Goal: Information Seeking & Learning: Learn about a topic

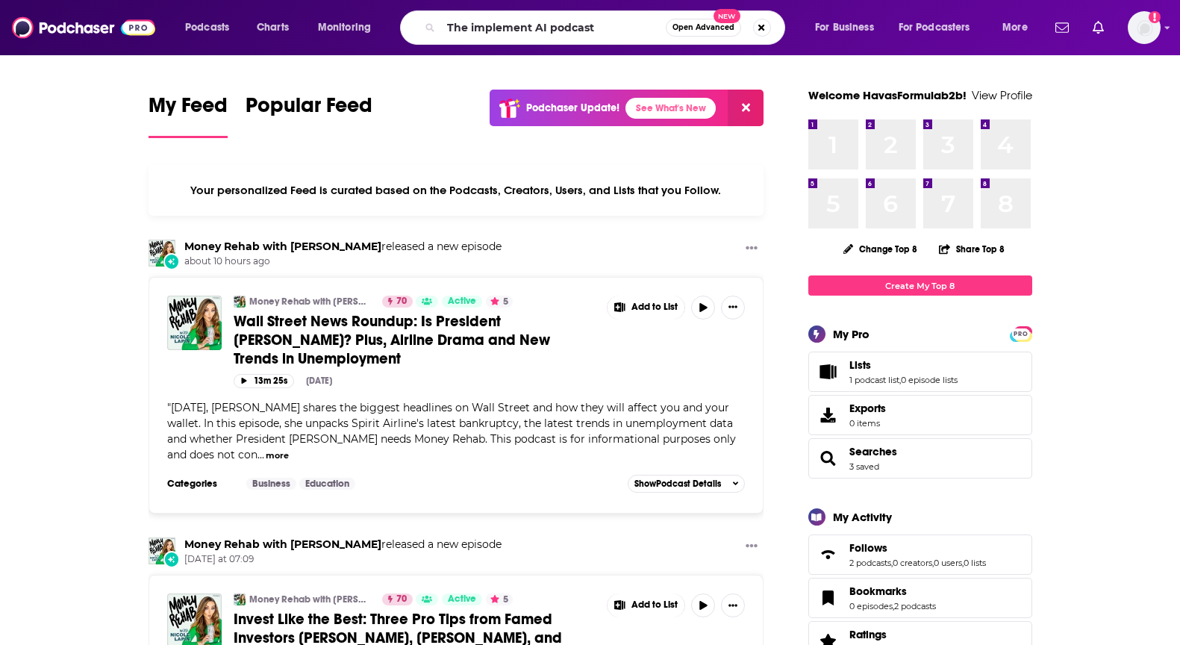
type input "The implement AI podcast"
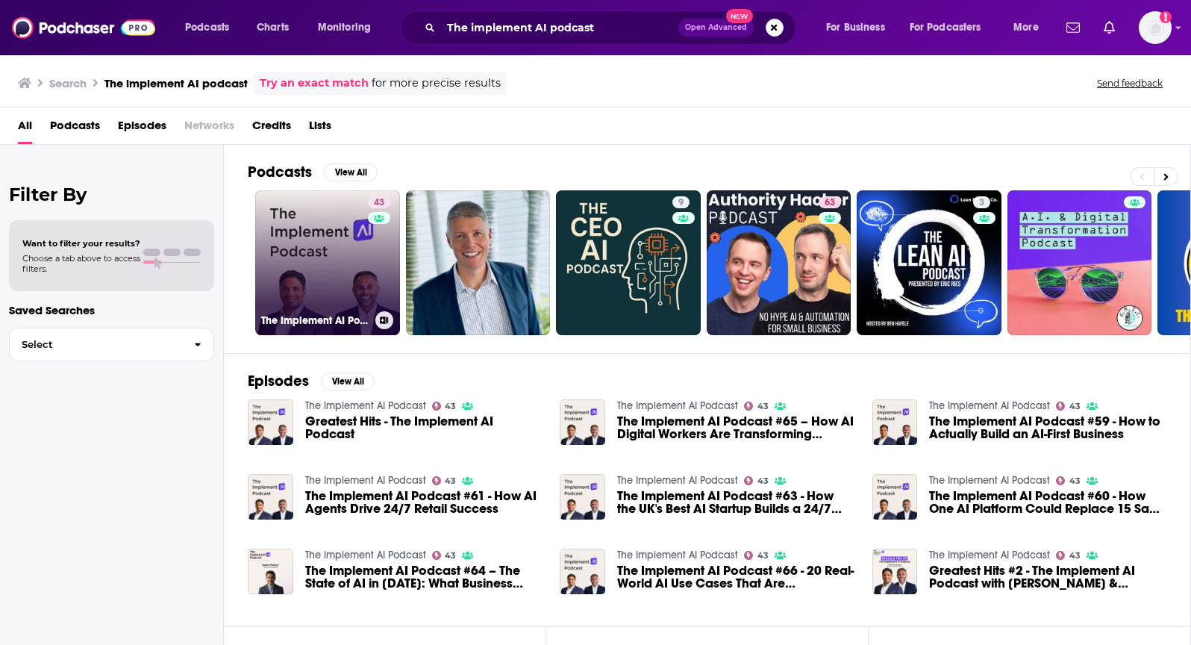
click at [285, 266] on link "43 The Implement AI Podcast" at bounding box center [327, 262] width 145 height 145
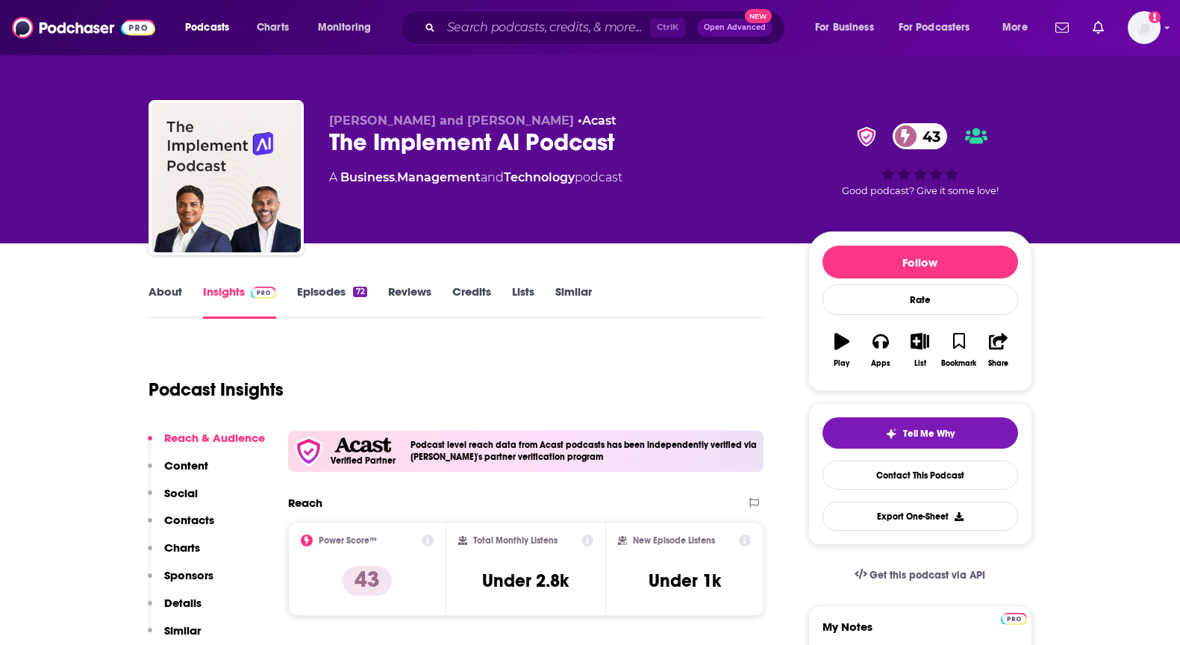
scroll to position [224, 0]
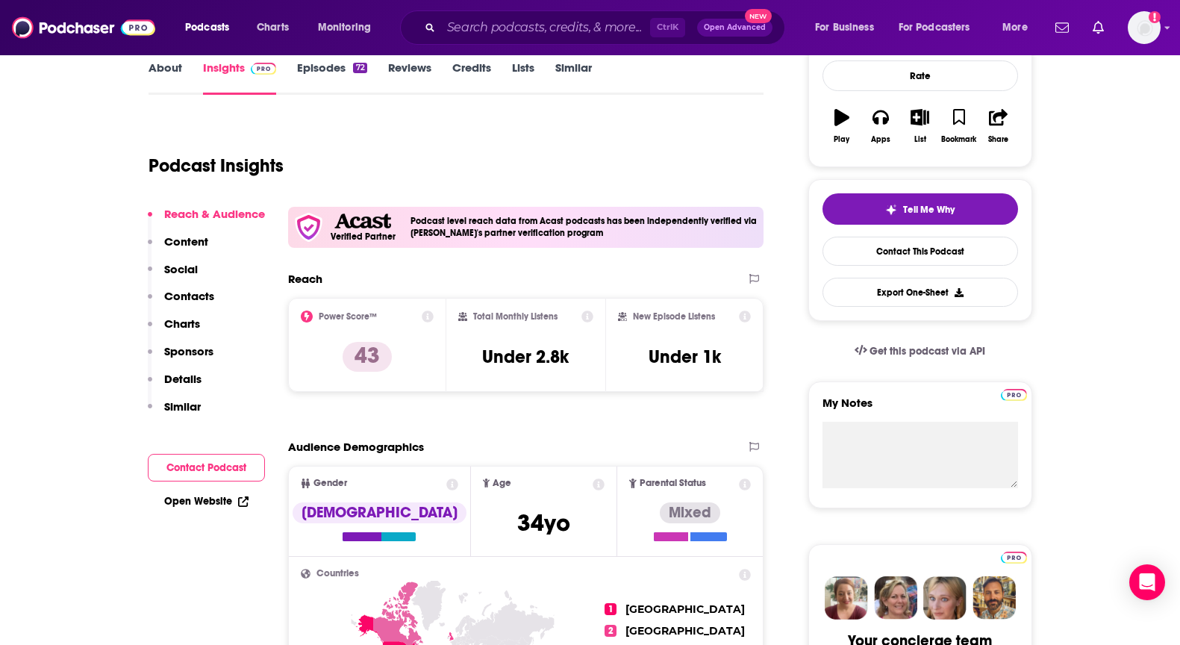
drag, startPoint x: 569, startPoint y: 149, endPoint x: 525, endPoint y: 100, distance: 65.0
click at [569, 149] on div "Podcast Insights" at bounding box center [451, 157] width 604 height 76
click at [575, 19] on input "Search podcasts, credits, & more..." at bounding box center [545, 28] width 209 height 24
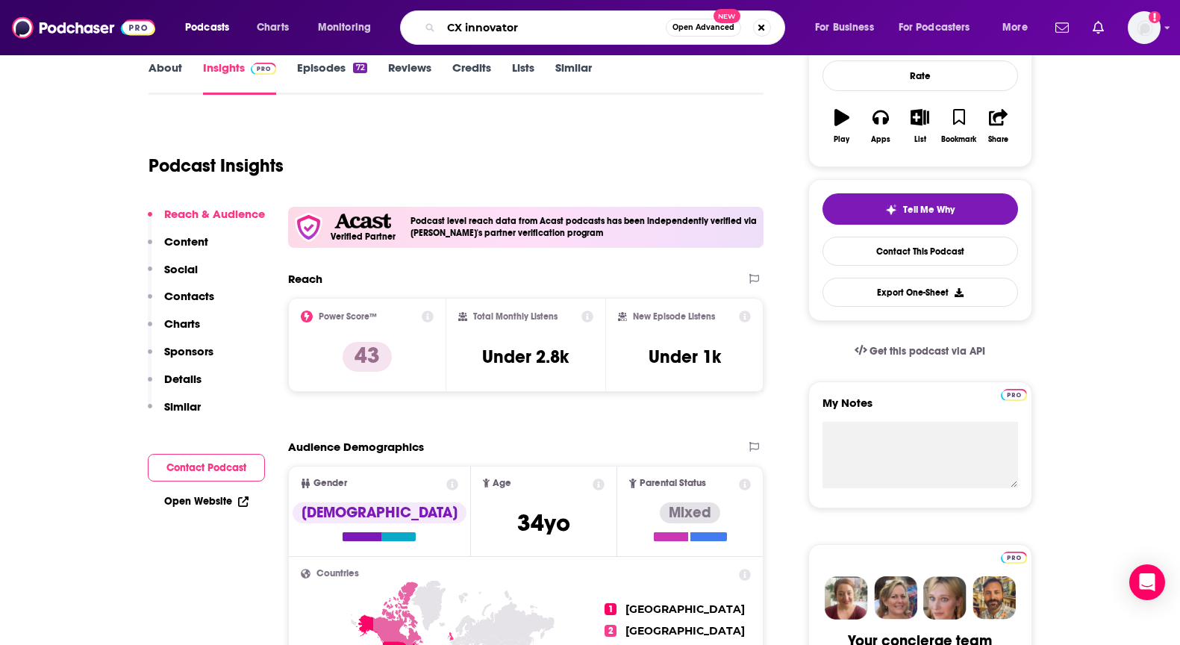
type input "CX innovators"
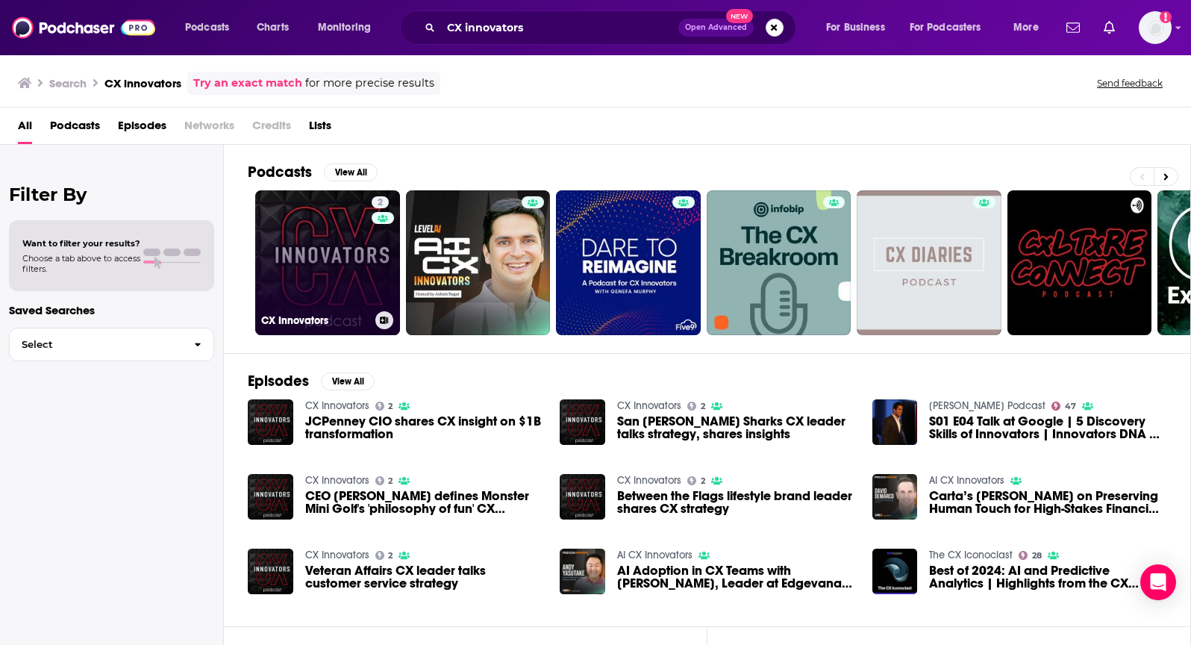
click at [354, 263] on link "2 CX Innovators" at bounding box center [327, 262] width 145 height 145
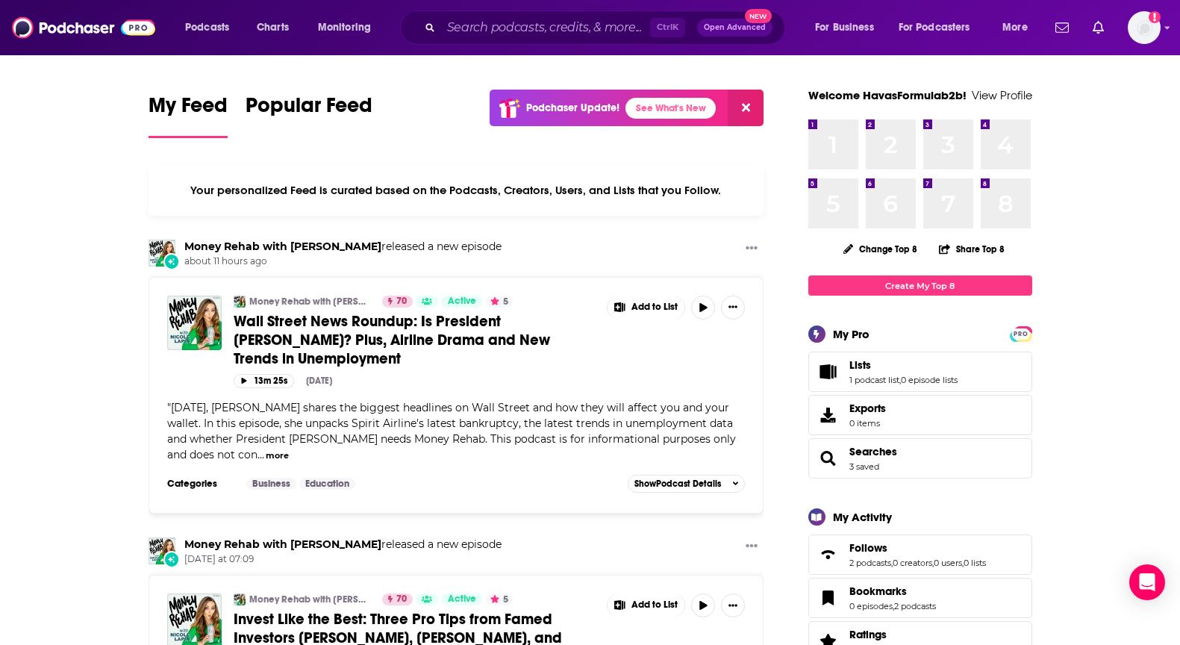
click at [564, 27] on input "Search podcasts, credits, & more..." at bounding box center [545, 28] width 209 height 24
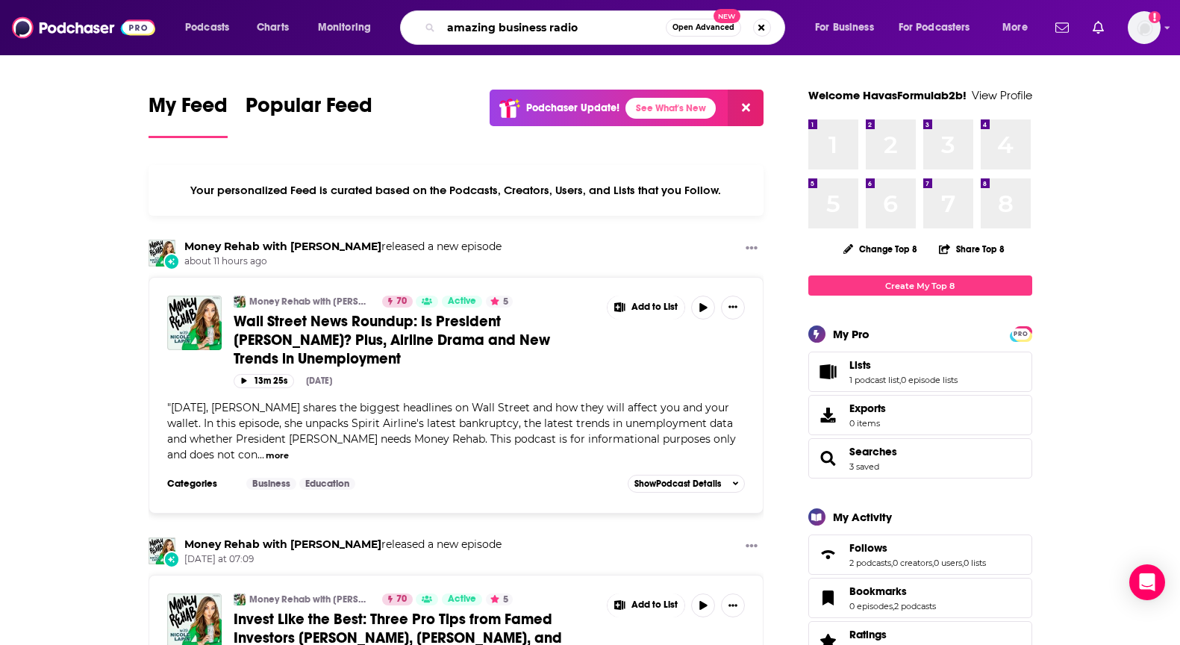
type input "amazing business radio"
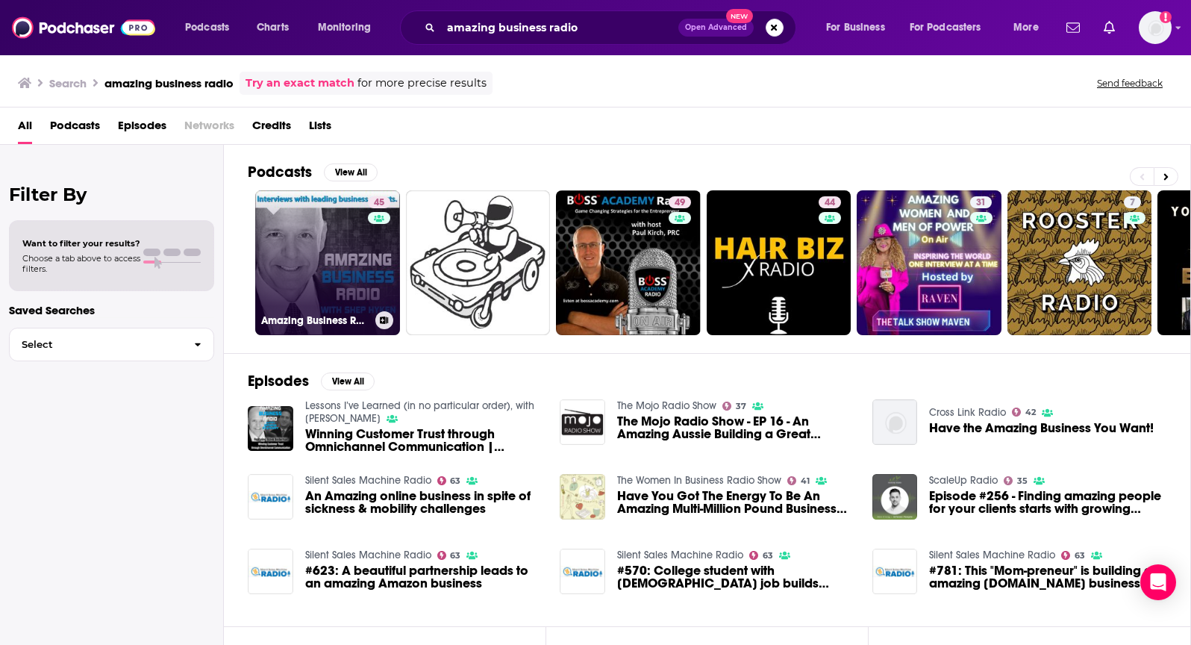
click at [314, 255] on link "45 Amazing Business Radio" at bounding box center [327, 262] width 145 height 145
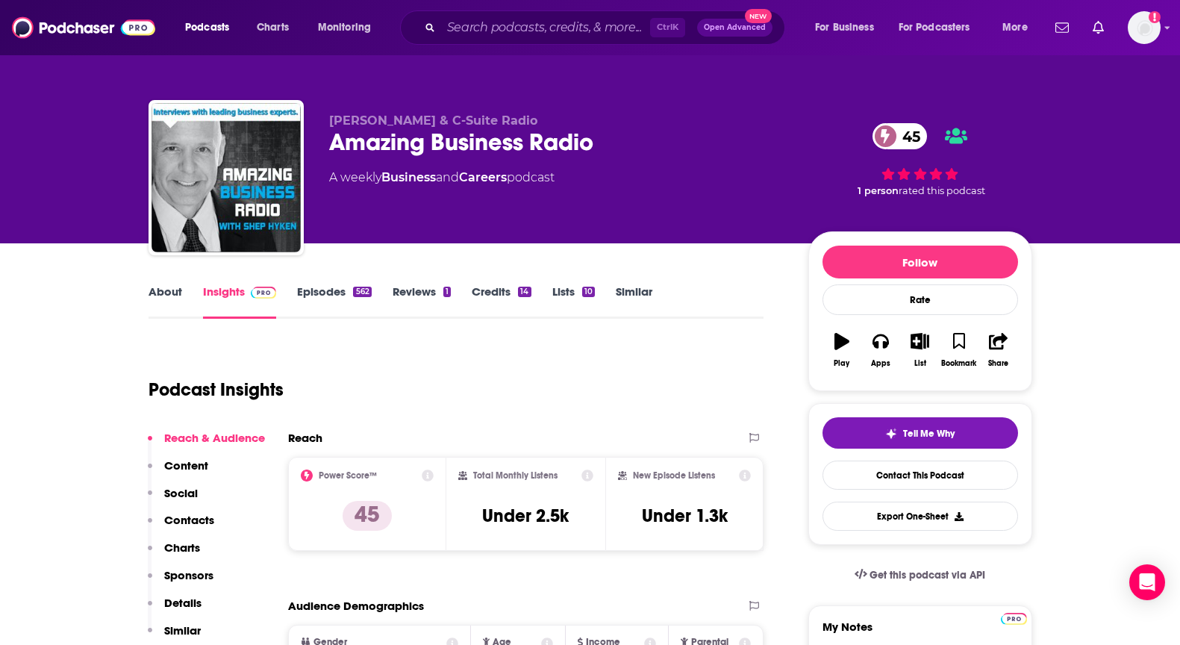
click at [702, 288] on div "About Insights Episodes 562 Reviews 1 Credits 14 Lists 10 Similar" at bounding box center [457, 300] width 616 height 37
click at [553, 37] on input "Search podcasts, credits, & more..." at bounding box center [545, 28] width 209 height 24
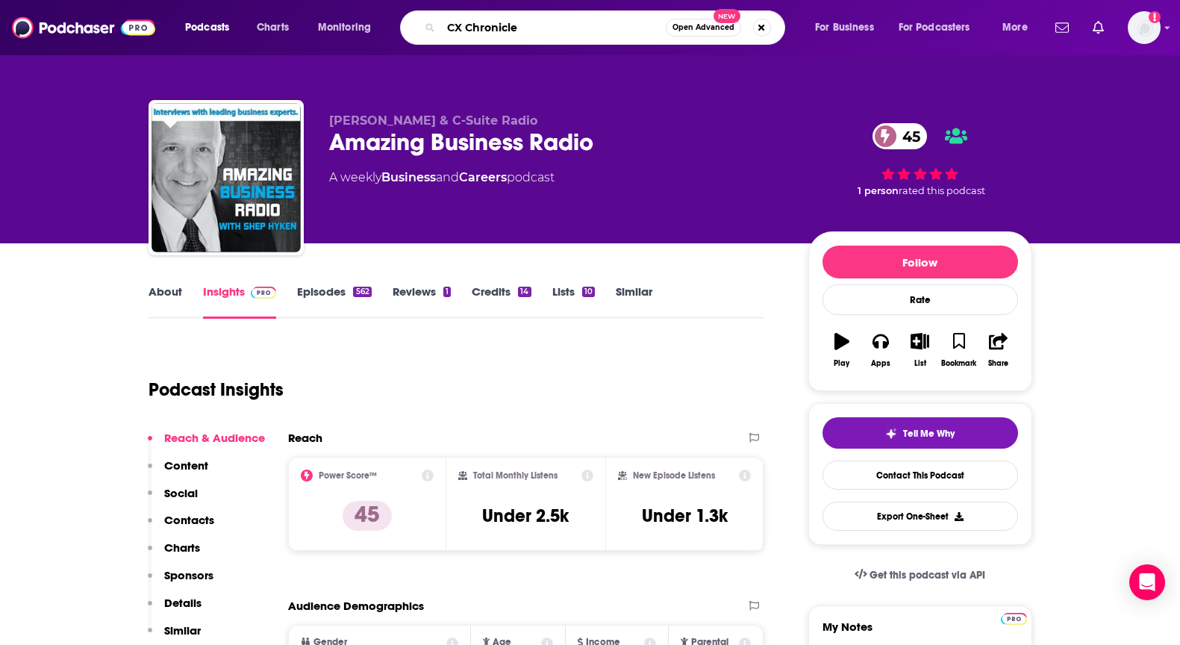
type input "CX Chronicles"
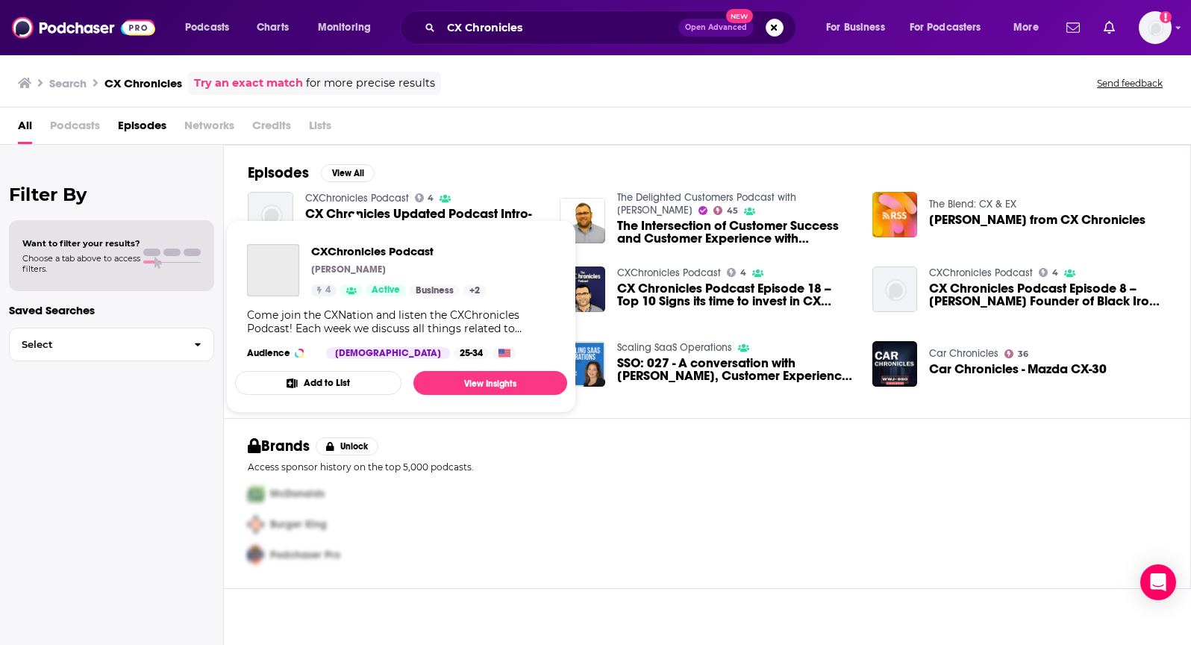
click at [337, 199] on link "CXChronicles Podcast" at bounding box center [357, 198] width 104 height 13
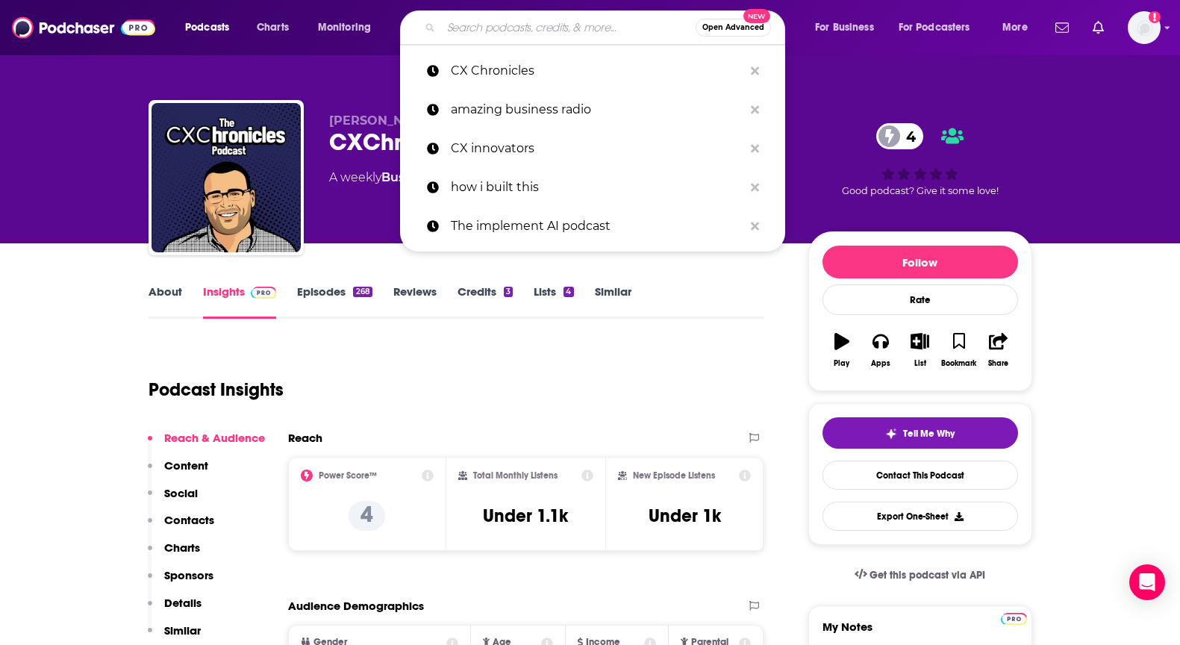
click at [589, 26] on input "Search podcasts, credits, & more..." at bounding box center [568, 28] width 255 height 24
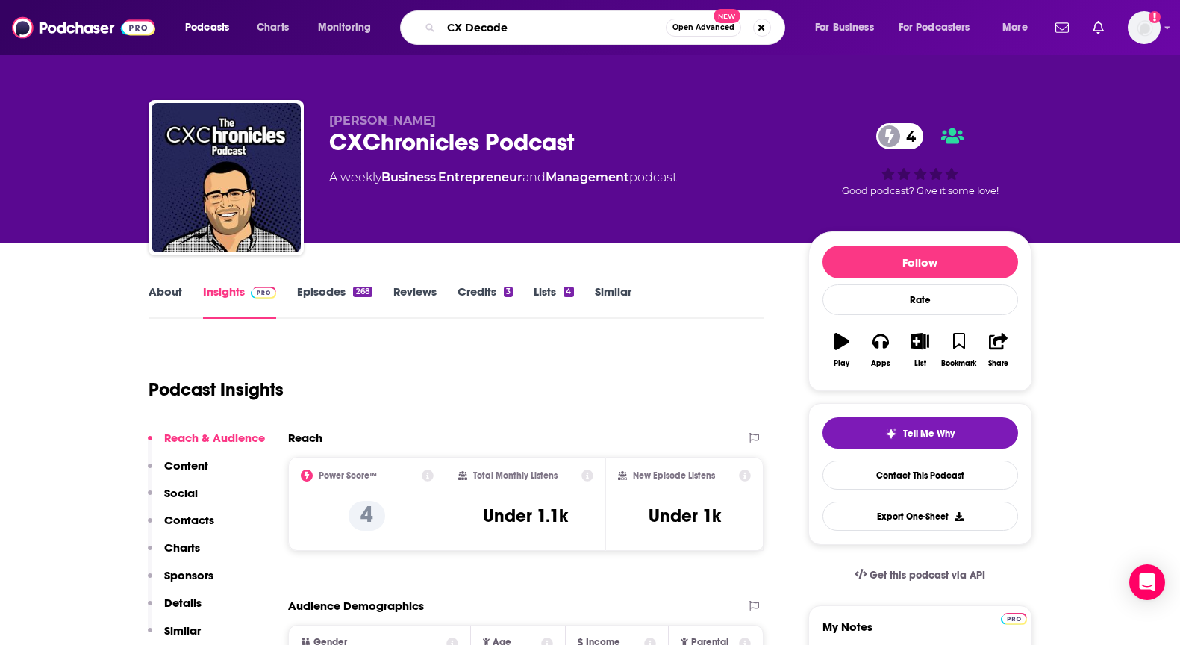
type input "CX Decoded"
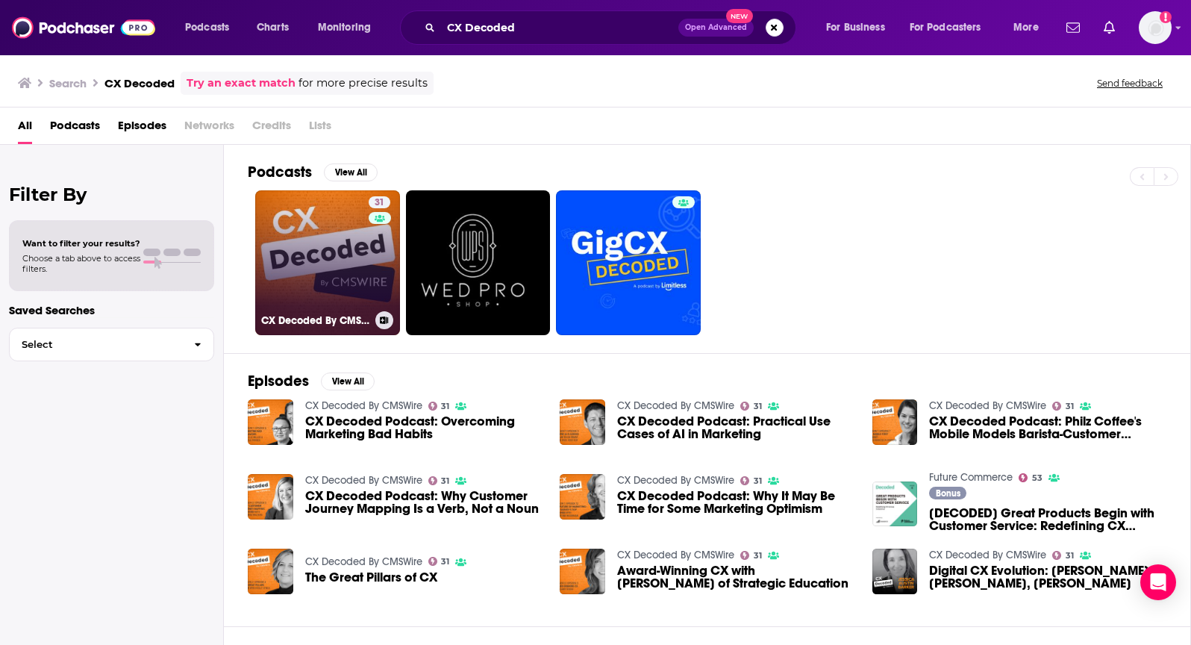
click at [334, 275] on link "31 CX Decoded By CMSWire" at bounding box center [327, 262] width 145 height 145
